Goal: Task Accomplishment & Management: Use online tool/utility

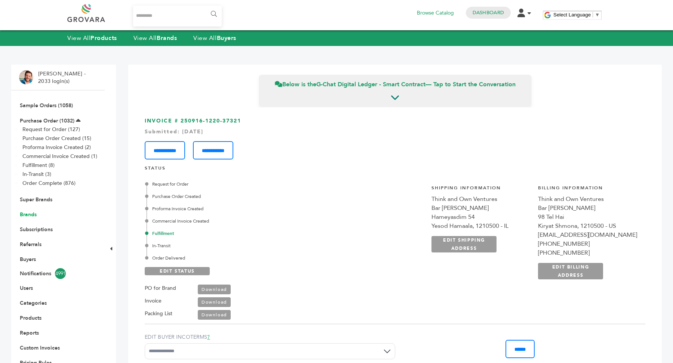
click at [30, 215] on link "Brands" at bounding box center [28, 214] width 17 height 7
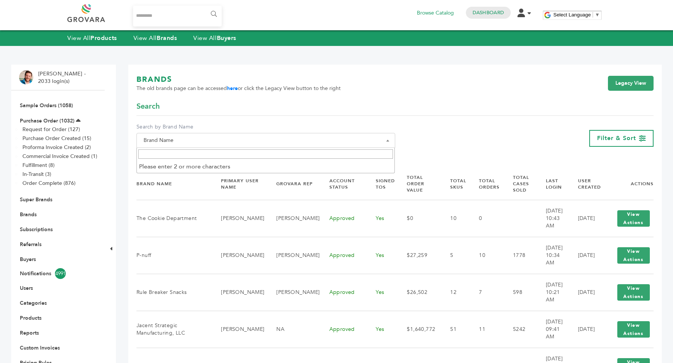
click at [217, 144] on span "Brand Name" at bounding box center [266, 140] width 250 height 10
click at [216, 150] on input "Search" at bounding box center [265, 153] width 255 height 9
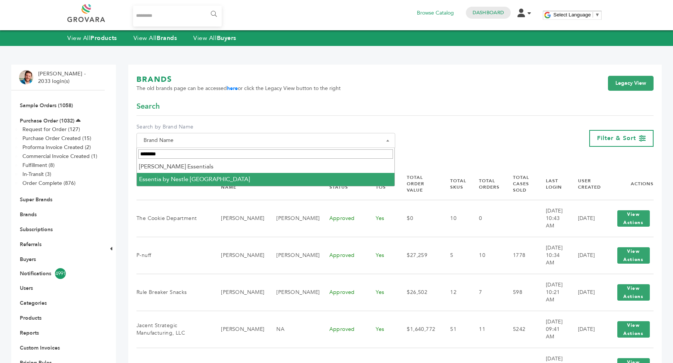
type input "********"
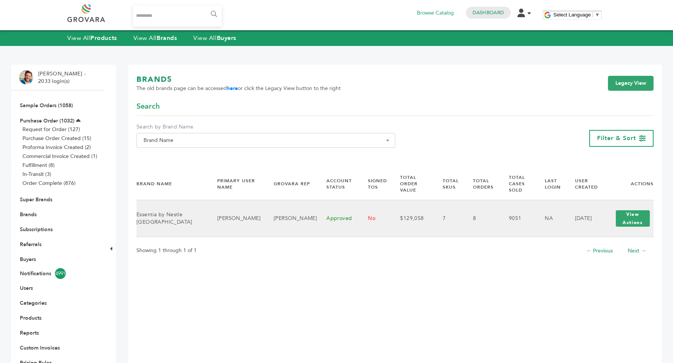
click at [391, 220] on td "$129,058" at bounding box center [412, 218] width 43 height 37
click at [625, 211] on button "View Actions" at bounding box center [633, 218] width 34 height 16
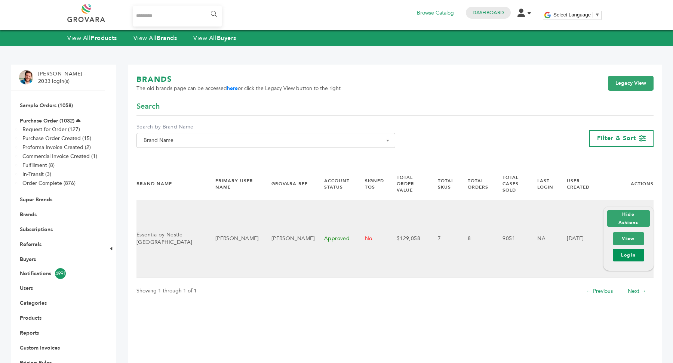
click at [636, 252] on link "Login" at bounding box center [628, 255] width 31 height 13
